Goal: Information Seeking & Learning: Learn about a topic

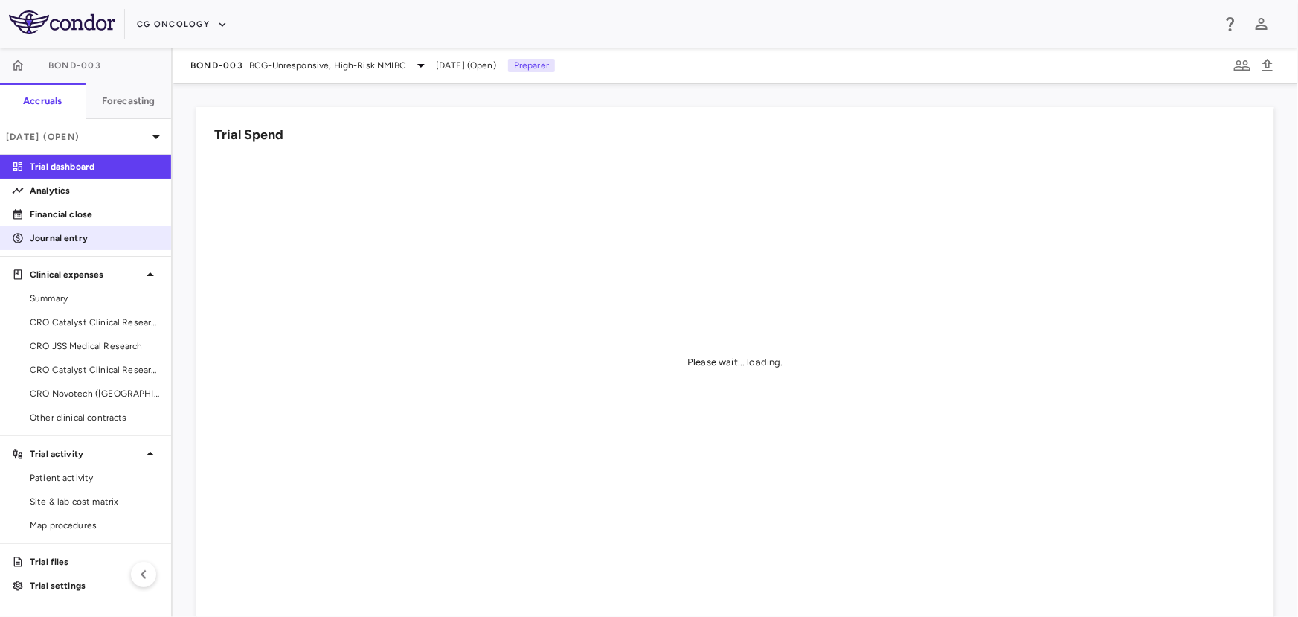
click at [62, 238] on p "Journal entry" at bounding box center [94, 237] width 129 height 13
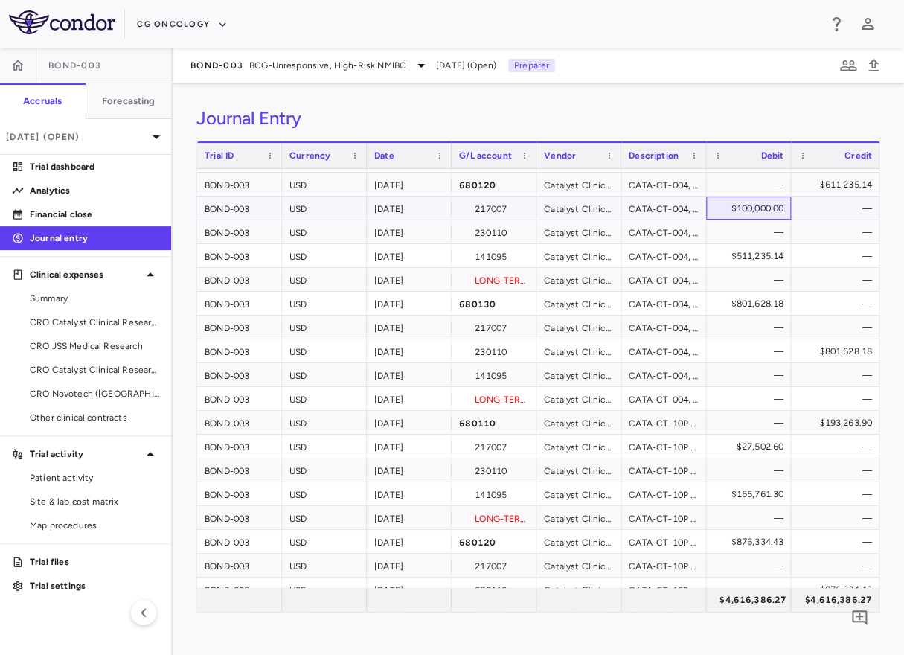
click at [763, 208] on div "$100,000.00" at bounding box center [751, 208] width 64 height 24
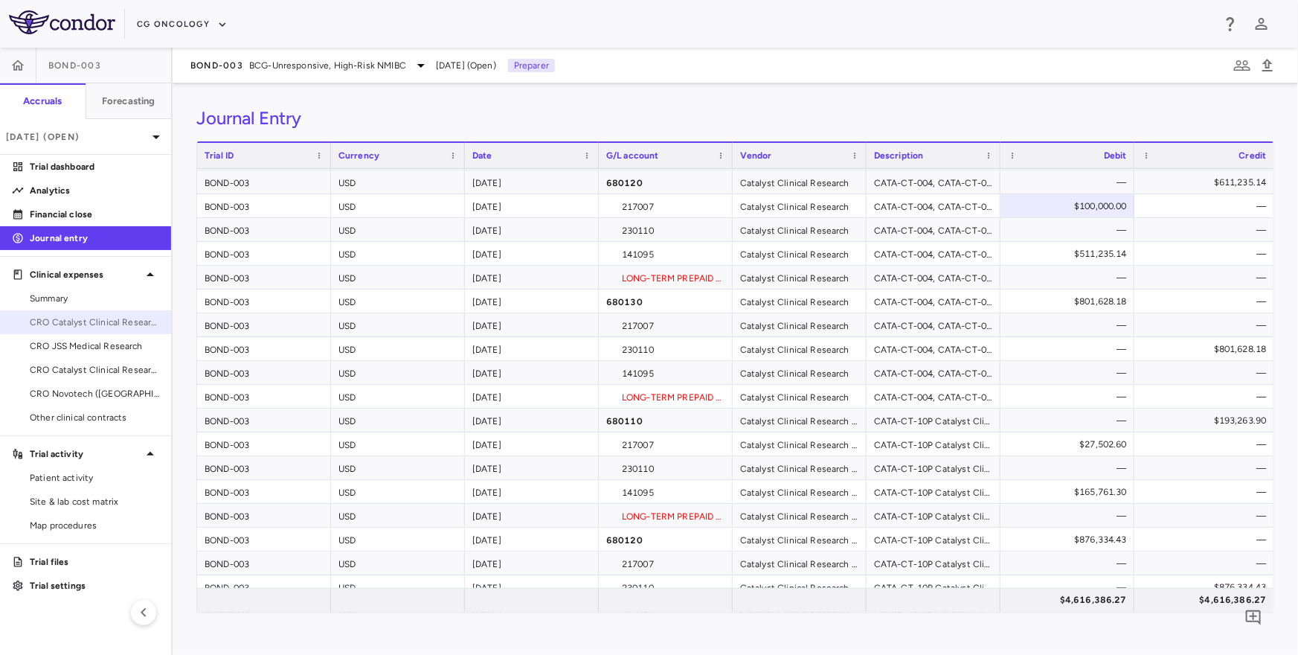
click at [129, 321] on span "CRO Catalyst Clinical Research - Cohort P" at bounding box center [94, 321] width 129 height 13
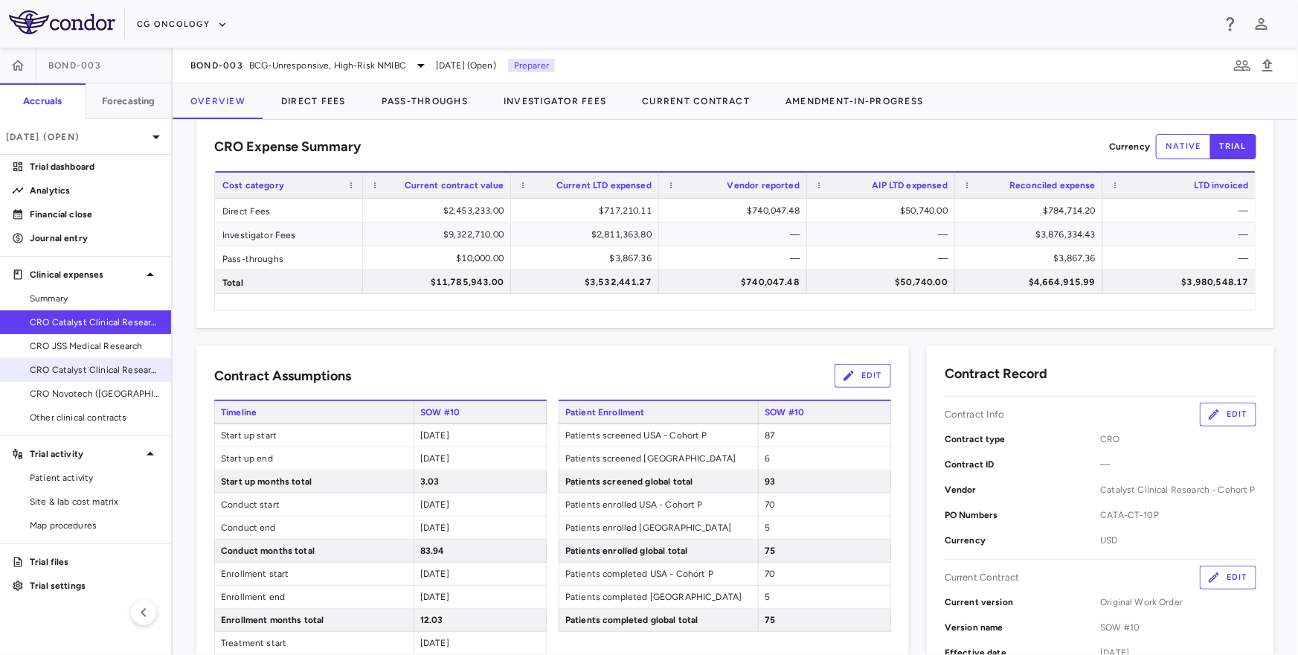
click at [57, 373] on span "CRO Catalyst Clinical Research" at bounding box center [94, 369] width 129 height 13
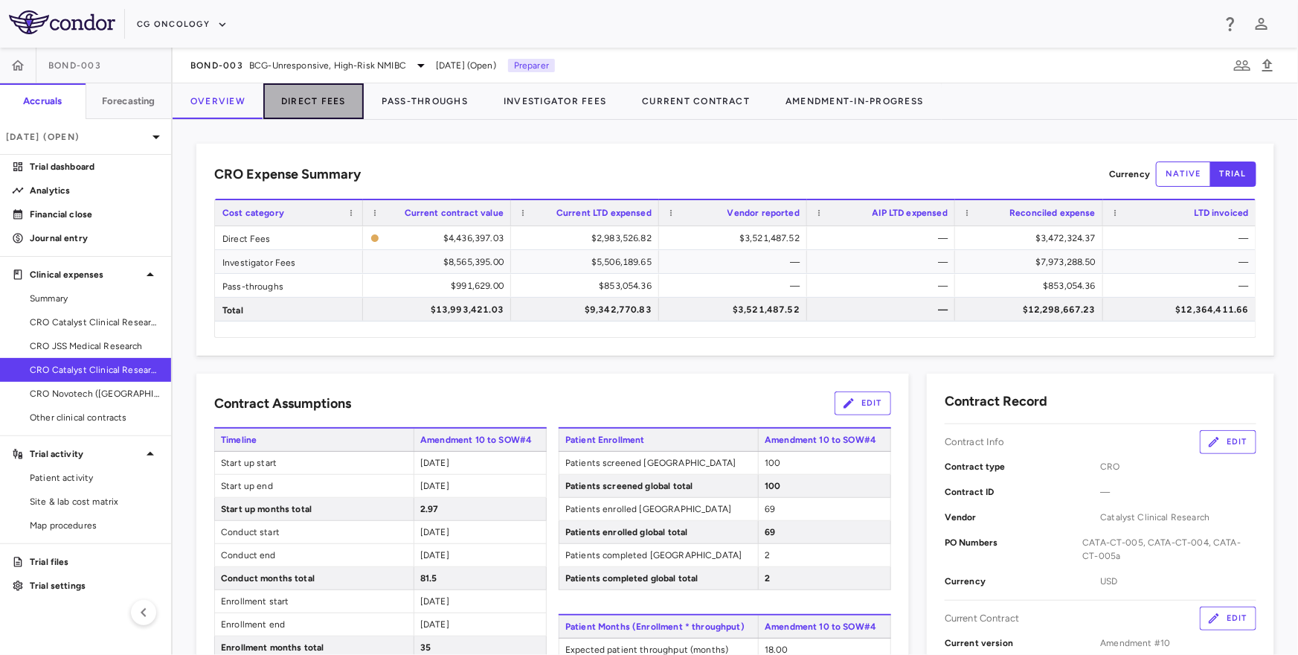
click at [317, 93] on button "Direct Fees" at bounding box center [313, 101] width 100 height 36
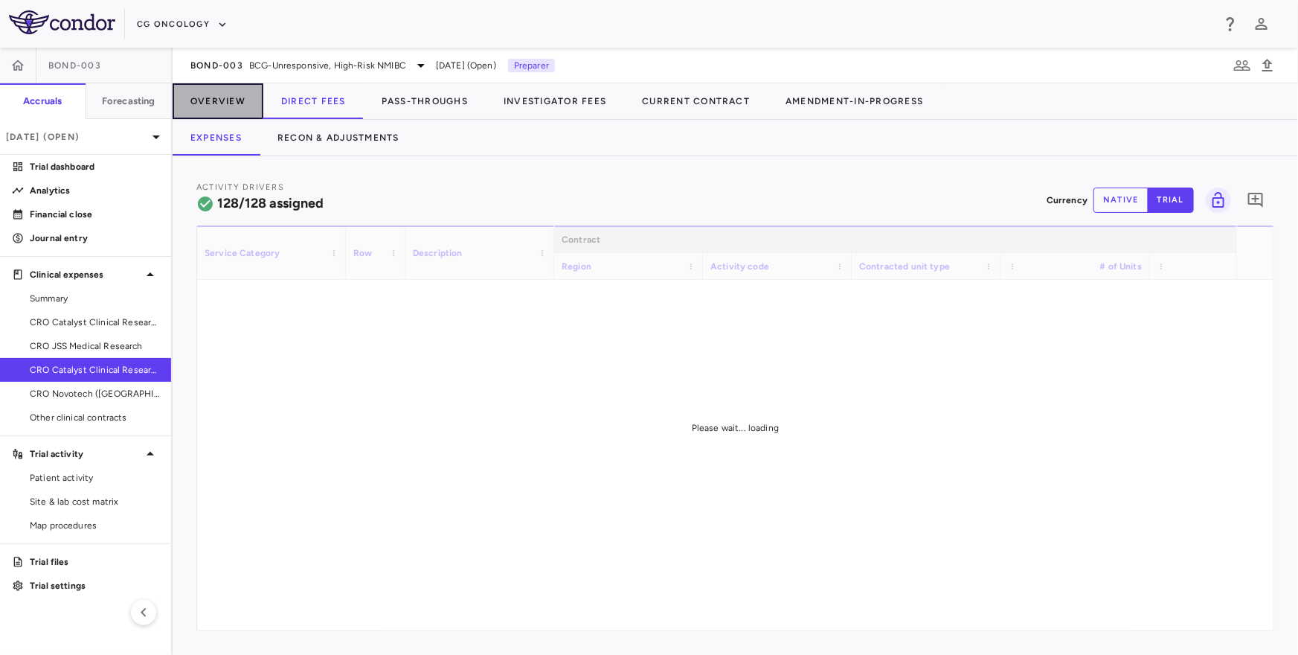
click at [228, 113] on button "Overview" at bounding box center [218, 101] width 91 height 36
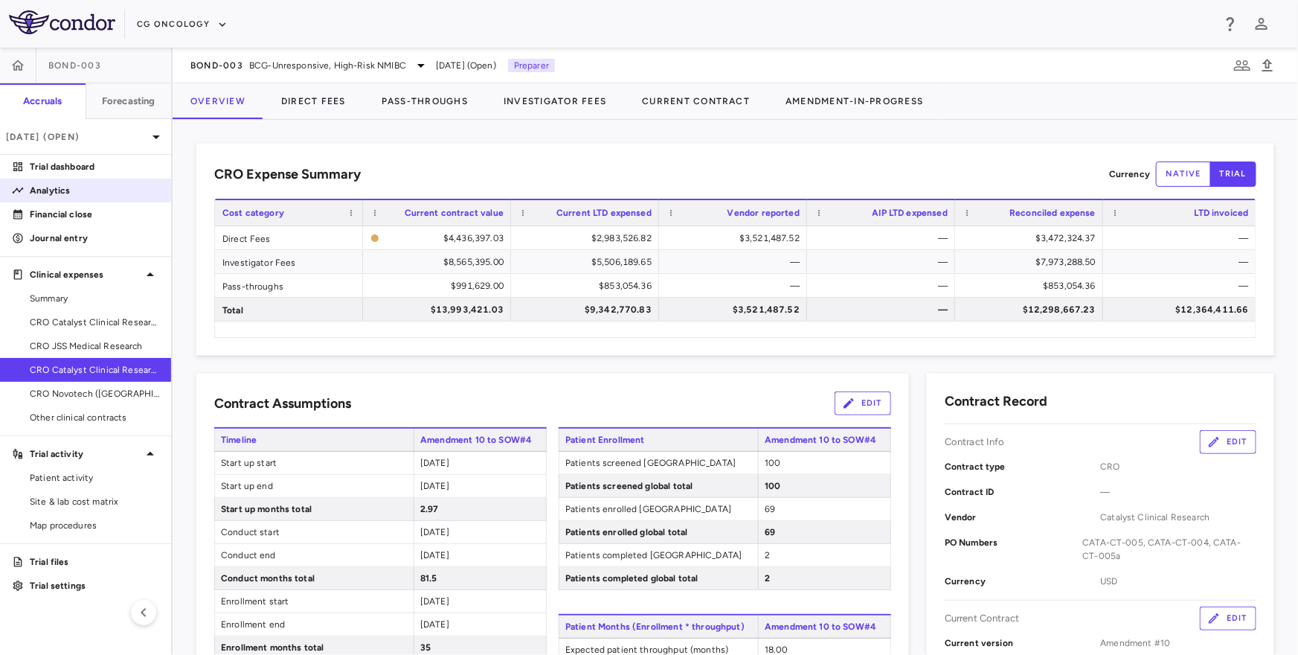
click at [63, 199] on link "Analytics" at bounding box center [85, 190] width 171 height 22
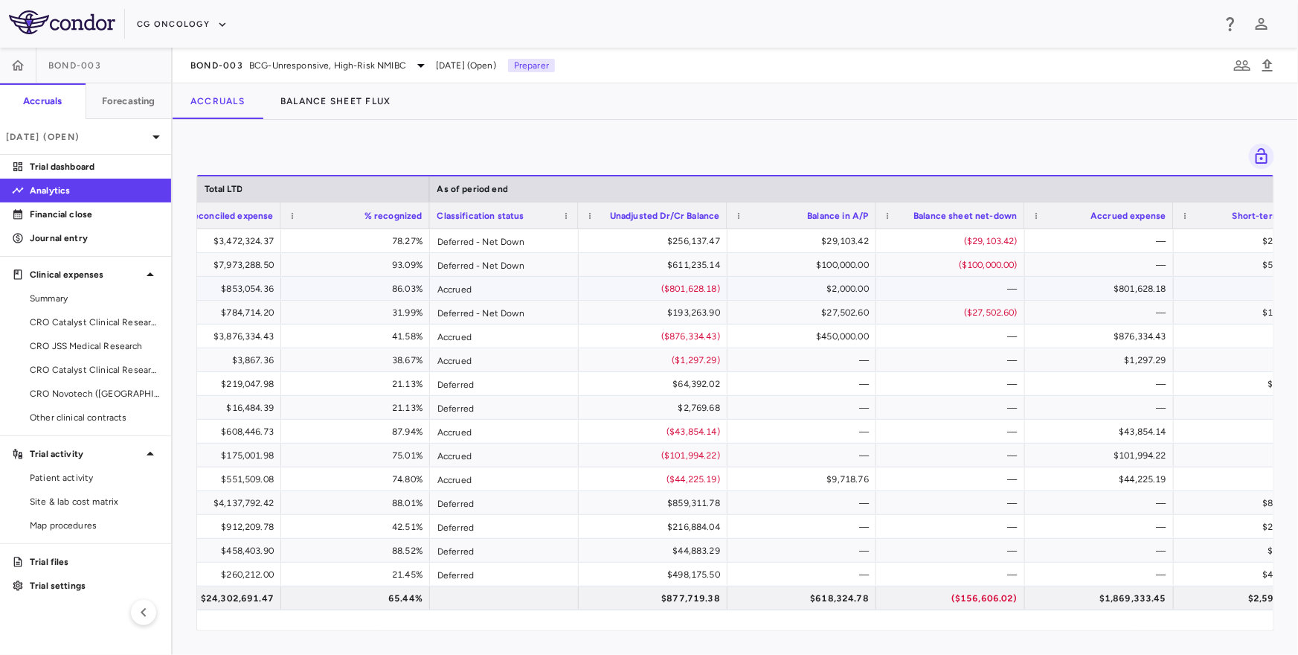
click at [951, 286] on div "—" at bounding box center [954, 289] width 128 height 24
click at [829, 269] on div "$100,000.00" at bounding box center [805, 265] width 128 height 24
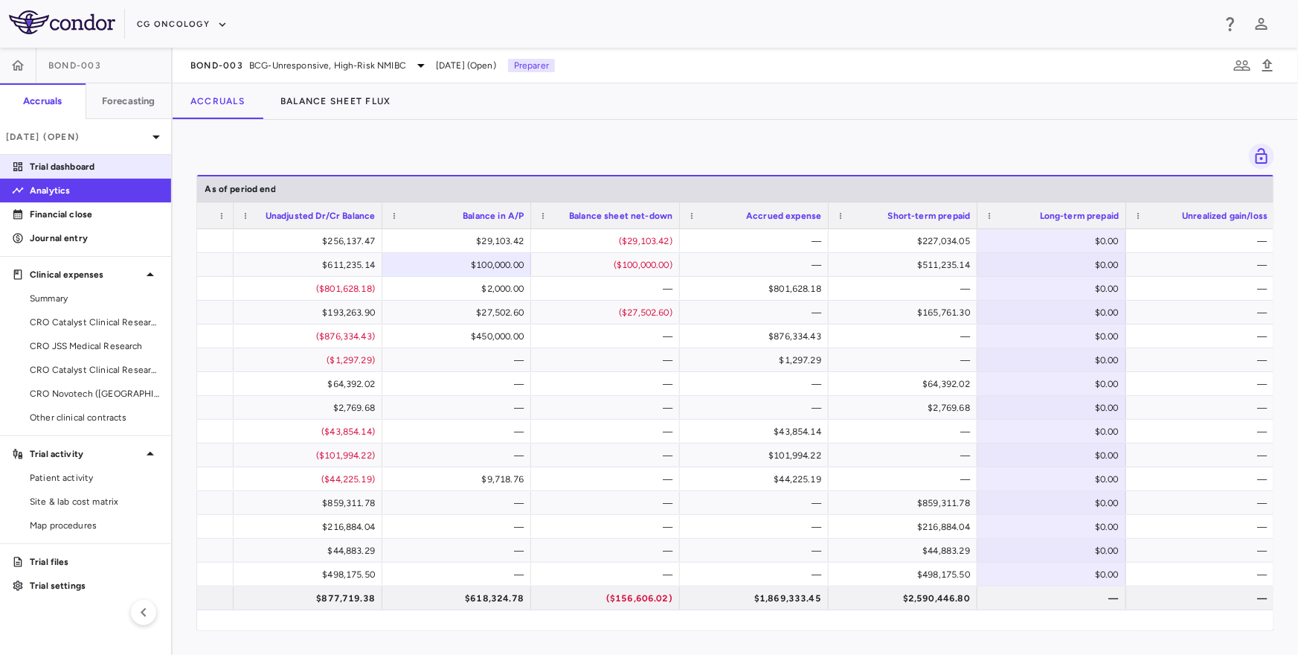
click at [21, 166] on icon at bounding box center [18, 167] width 12 height 12
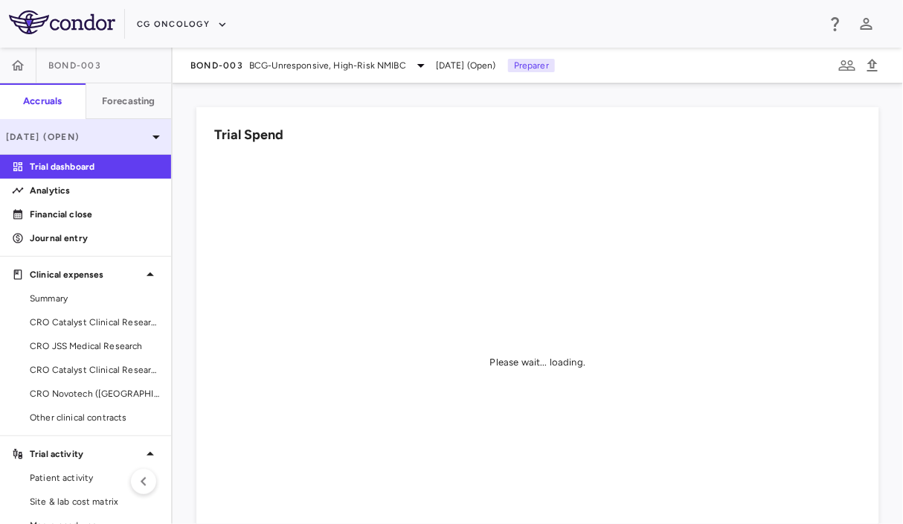
click at [129, 134] on p "[DATE] (Open)" at bounding box center [76, 136] width 141 height 13
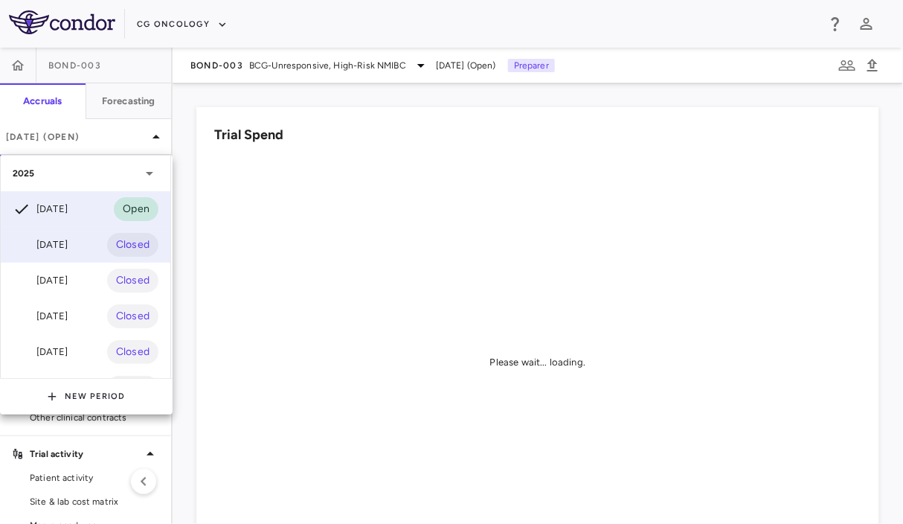
click at [61, 242] on div "[DATE]" at bounding box center [40, 245] width 55 height 18
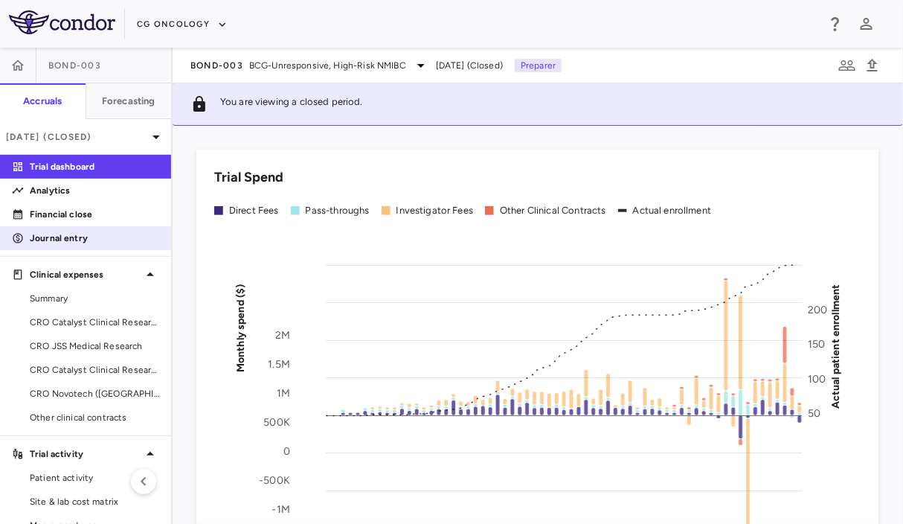
click at [77, 245] on link "Journal entry" at bounding box center [85, 238] width 171 height 22
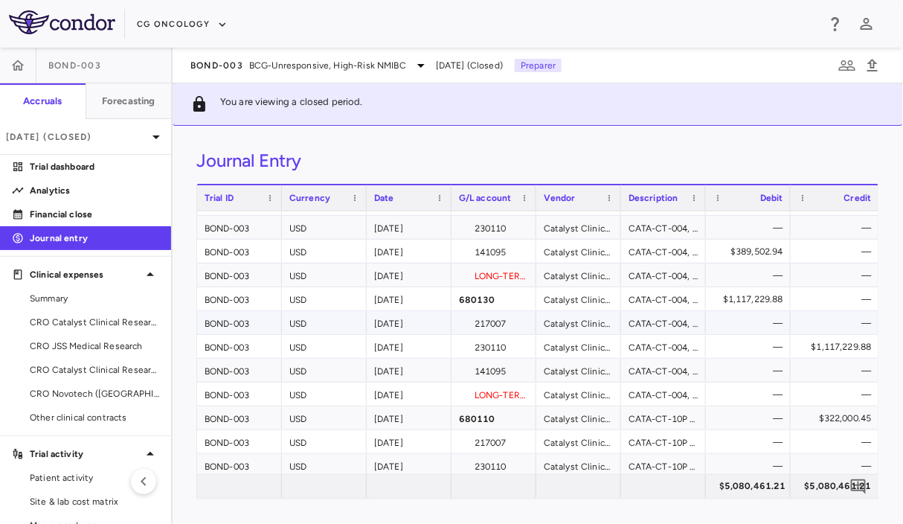
scroll to position [188, 0]
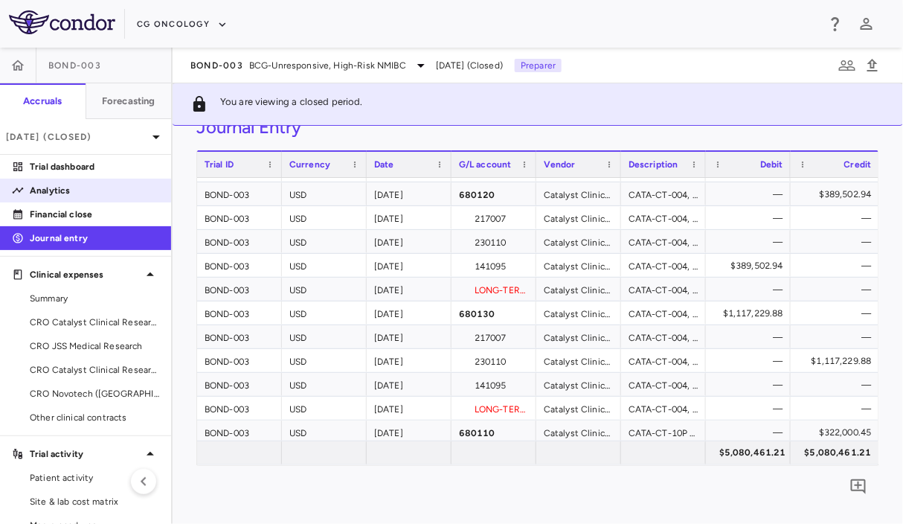
click at [42, 196] on p "Analytics" at bounding box center [94, 190] width 129 height 13
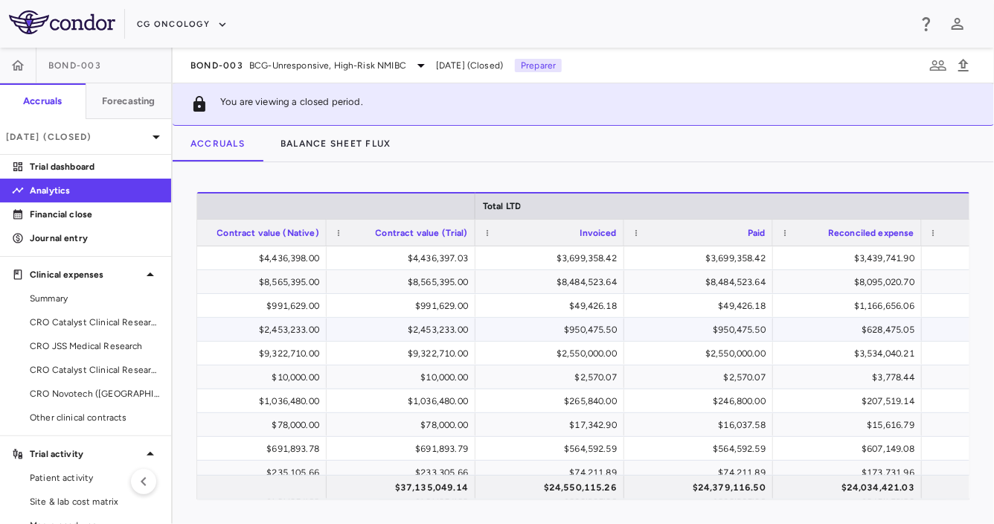
scroll to position [0, 776]
